Goal: Transaction & Acquisition: Download file/media

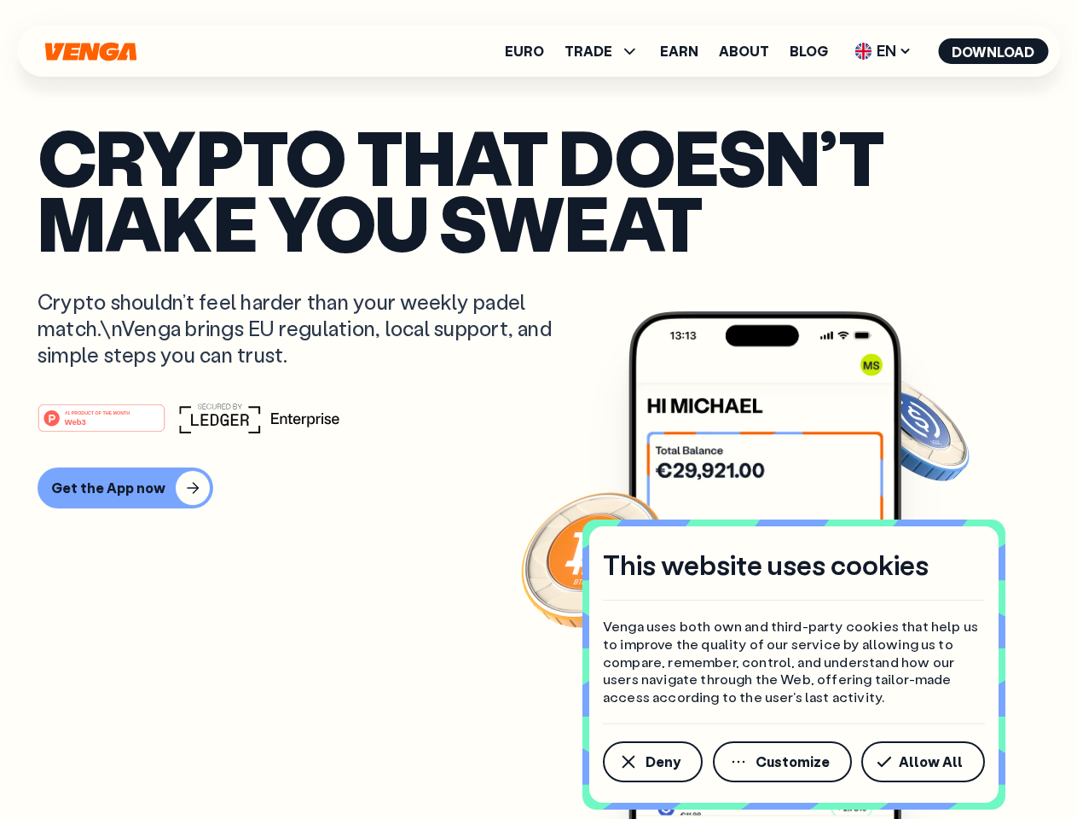
click at [538, 409] on div "#1 PRODUCT OF THE MONTH Web3" at bounding box center [539, 417] width 1002 height 31
click at [651, 761] on span "Deny" at bounding box center [663, 762] width 35 height 14
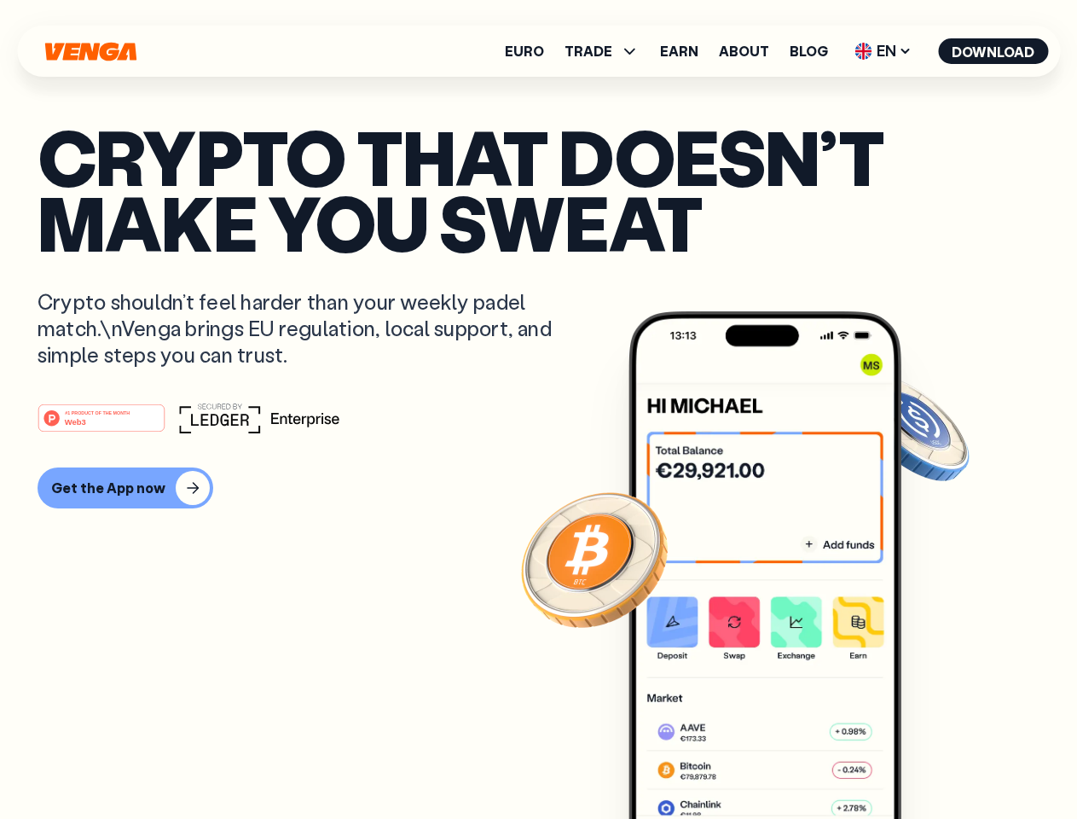
click at [784, 761] on img at bounding box center [764, 596] width 273 height 571
click at [926, 761] on article "Crypto that doesn’t make you sweat Crypto shouldn’t feel harder than your weekl…" at bounding box center [539, 444] width 1002 height 640
click at [607, 51] on span "TRADE" at bounding box center [588, 51] width 48 height 14
click at [883, 51] on span "EN" at bounding box center [882, 51] width 69 height 27
click at [993, 51] on button "Download" at bounding box center [993, 51] width 110 height 26
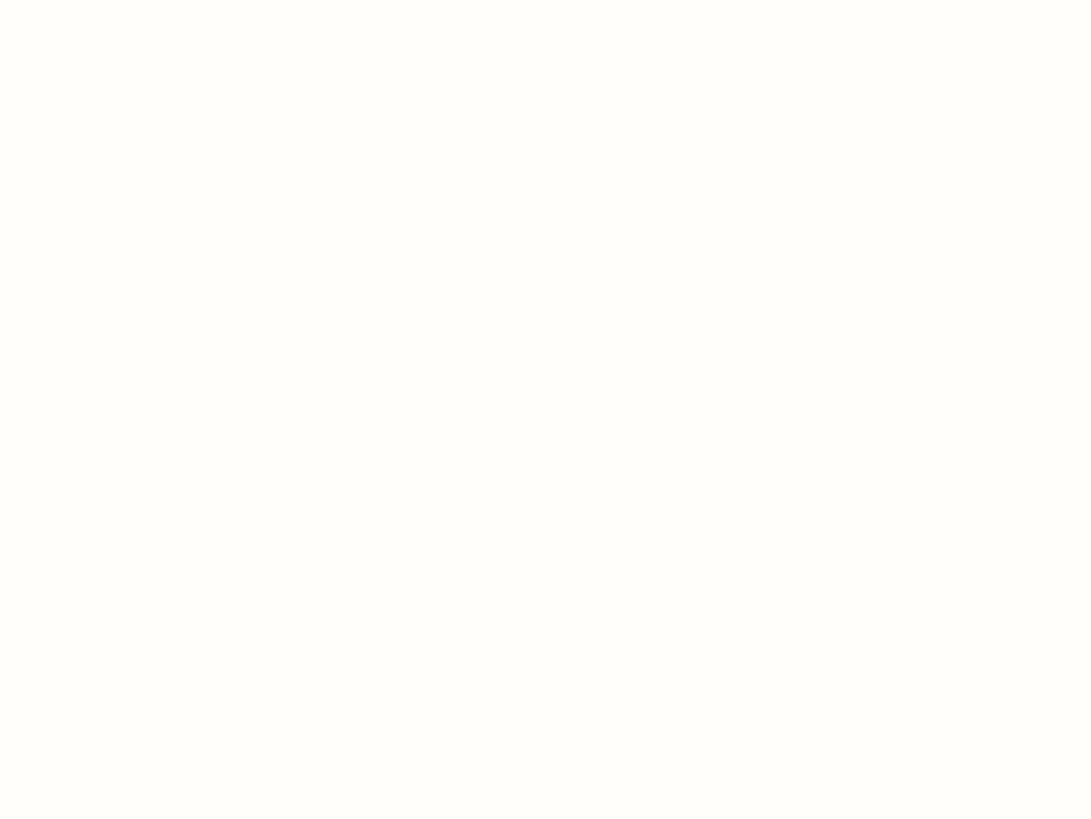
click at [538, 0] on html "This website uses cookies Venga uses both own and third-party cookies that help…" at bounding box center [545, 0] width 1091 height 0
click at [123, 0] on html "This website uses cookies Venga uses both own and third-party cookies that help…" at bounding box center [545, 0] width 1091 height 0
click at [104, 0] on html "This website uses cookies Venga uses both own and third-party cookies that help…" at bounding box center [545, 0] width 1091 height 0
